Goal: Task Accomplishment & Management: Complete application form

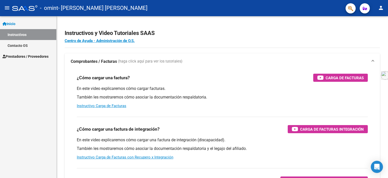
click at [24, 55] on span "Prestadores / Proveedores" at bounding box center [26, 57] width 46 height 6
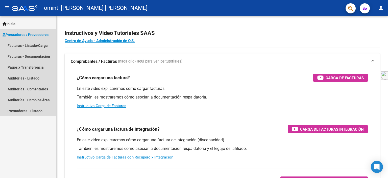
click at [34, 36] on span "Prestadores / Proveedores" at bounding box center [26, 35] width 46 height 6
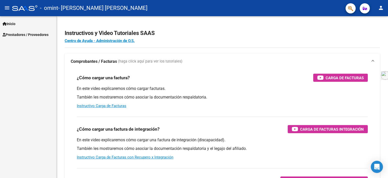
click at [34, 36] on span "Prestadores / Proveedores" at bounding box center [26, 35] width 46 height 6
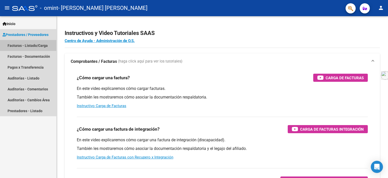
click at [32, 45] on link "Facturas - Listado/Carga" at bounding box center [28, 45] width 56 height 11
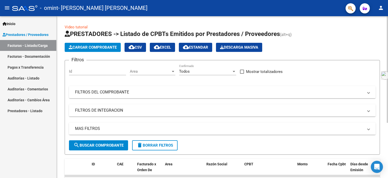
click at [93, 48] on span "Cargar Comprobante" at bounding box center [93, 47] width 48 height 5
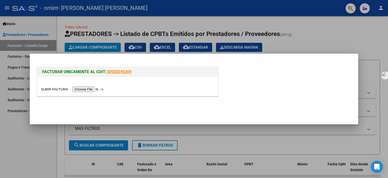
click at [83, 90] on input "file" at bounding box center [73, 88] width 64 height 5
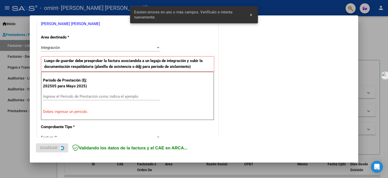
scroll to position [108, 0]
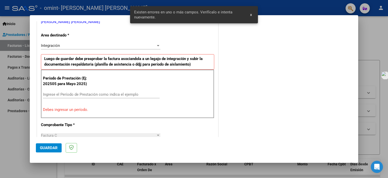
click at [82, 94] on input "Ingrese el Período de Prestación como indica el ejemplo" at bounding box center [101, 94] width 117 height 5
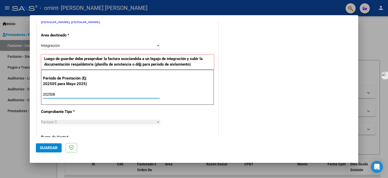
type input "202508"
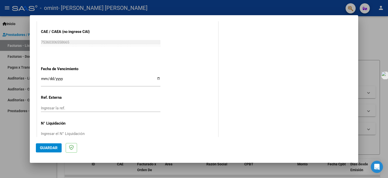
scroll to position [328, 0]
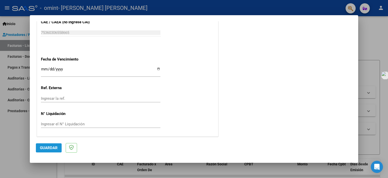
click at [46, 149] on span "Guardar" at bounding box center [49, 147] width 18 height 5
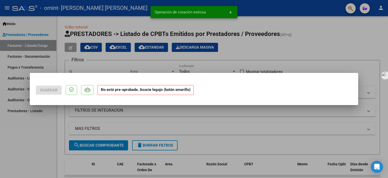
scroll to position [0, 0]
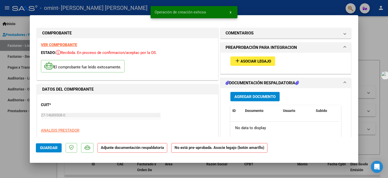
click at [258, 62] on span "Asociar Legajo" at bounding box center [255, 61] width 31 height 5
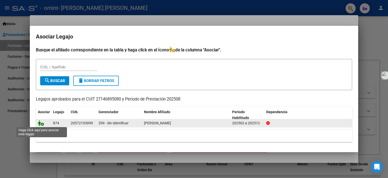
click at [42, 124] on icon at bounding box center [41, 123] width 6 height 6
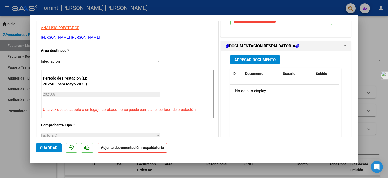
scroll to position [107, 0]
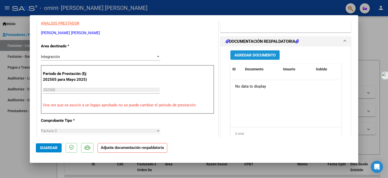
click at [260, 56] on span "Agregar Documento" at bounding box center [254, 55] width 41 height 5
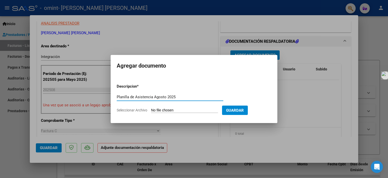
type input "Planilla de Asistencia Agosto 2025"
click at [208, 110] on input "Seleccionar Archivo" at bounding box center [184, 110] width 67 height 5
type input "C:\fakepath\Planilla de Asistencia [PERSON_NAME][DATE].jpg"
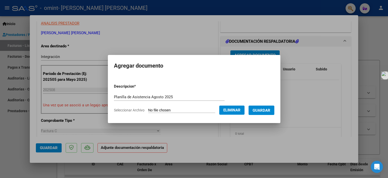
click at [262, 112] on span "Guardar" at bounding box center [262, 110] width 18 height 5
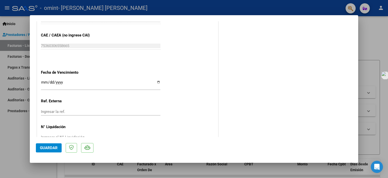
scroll to position [336, 0]
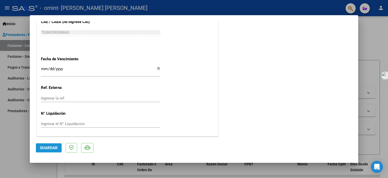
click at [46, 145] on span "Guardar" at bounding box center [49, 147] width 18 height 5
click at [49, 150] on button "Guardar" at bounding box center [49, 147] width 26 height 9
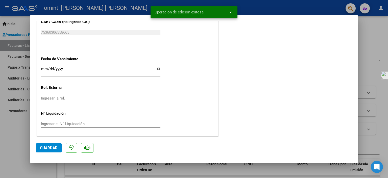
click at [16, 158] on div at bounding box center [194, 89] width 388 height 178
type input "$ 0,00"
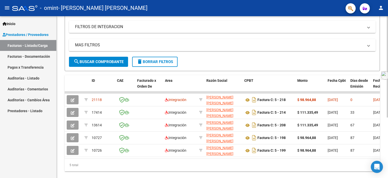
scroll to position [96, 0]
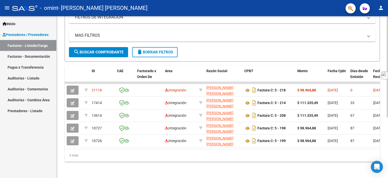
click at [388, 172] on div at bounding box center [387, 126] width 1 height 101
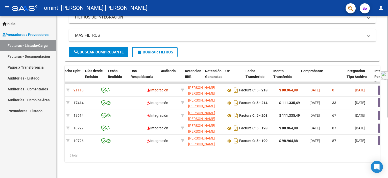
scroll to position [0, 0]
